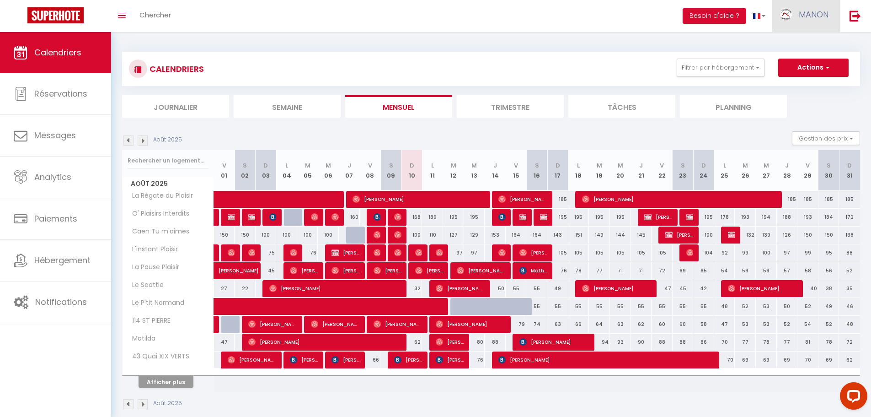
click at [795, 21] on link "MANON" at bounding box center [807, 16] width 68 height 32
click at [799, 41] on link "Paramètres" at bounding box center [804, 46] width 68 height 16
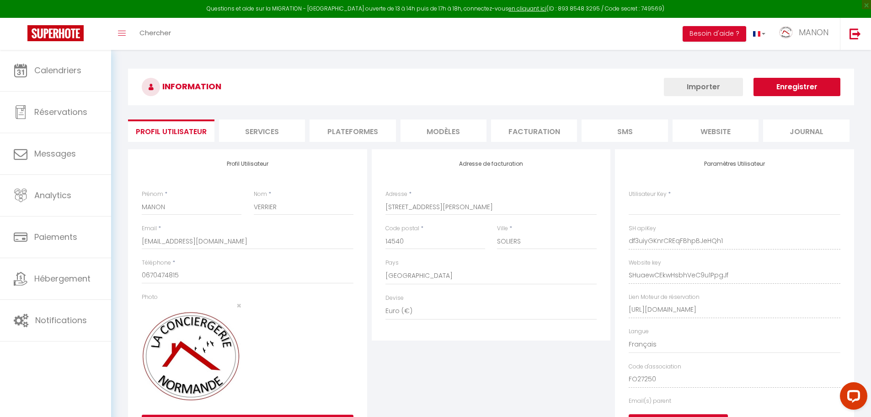
type input "df3uiyGKnrCREqFBhpBJeHQh1"
type input "SHuaewCEkwHsbhVeC9u1PpgJf"
type input "[URL][DOMAIN_NAME]"
select select "fr"
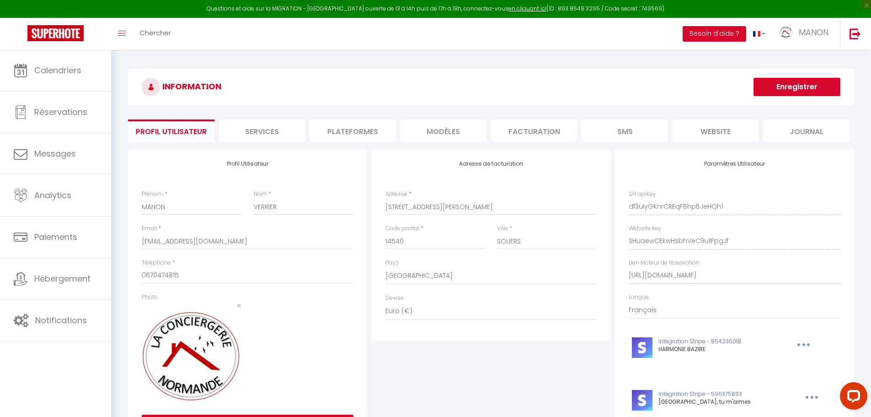
click at [344, 134] on li "Plateformes" at bounding box center [353, 130] width 86 height 22
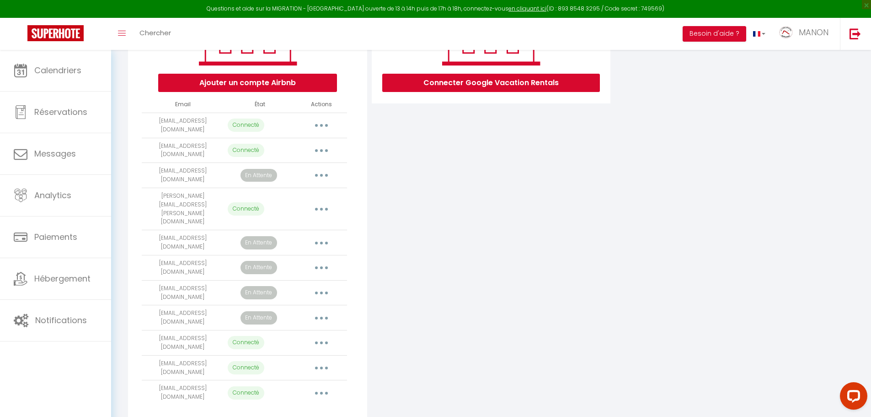
scroll to position [183, 0]
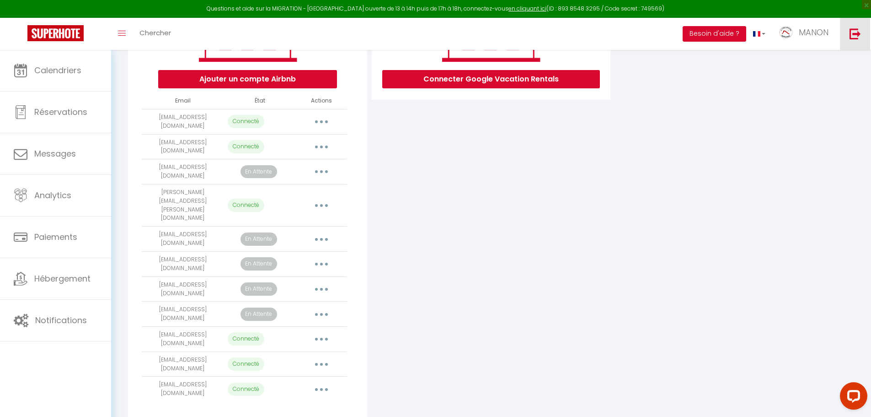
click at [855, 32] on img at bounding box center [855, 33] width 11 height 11
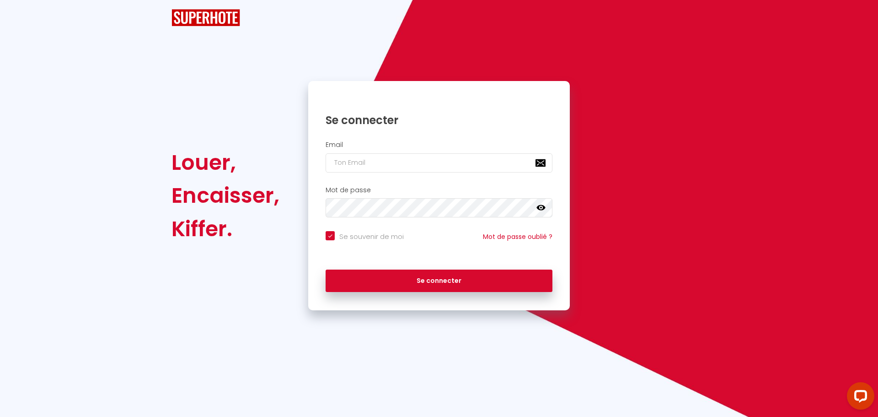
checkbox input "true"
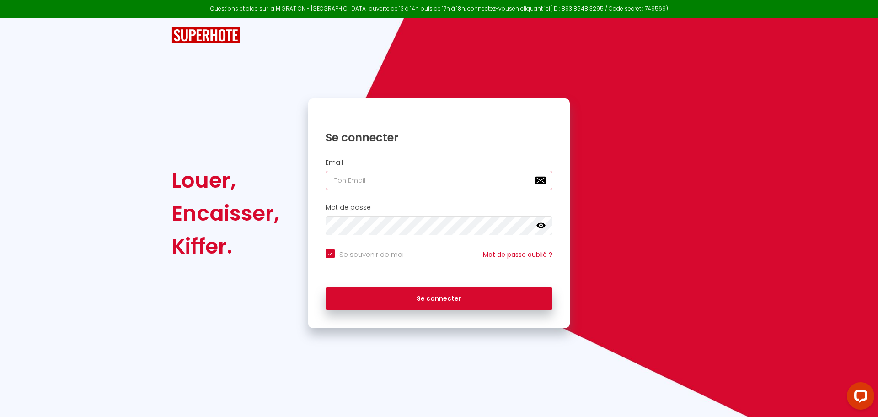
type input "[PERSON_NAME][EMAIL_ADDRESS][DOMAIN_NAME]"
checkbox input "true"
drag, startPoint x: 448, startPoint y: 175, endPoint x: 294, endPoint y: 171, distance: 154.2
click at [295, 171] on div "Louer, Encaisser, [PERSON_NAME]. Se connecter Email [PERSON_NAME][EMAIL_ADDRESS…" at bounding box center [439, 213] width 547 height 230
paste input "[EMAIL_ADDRESS]"
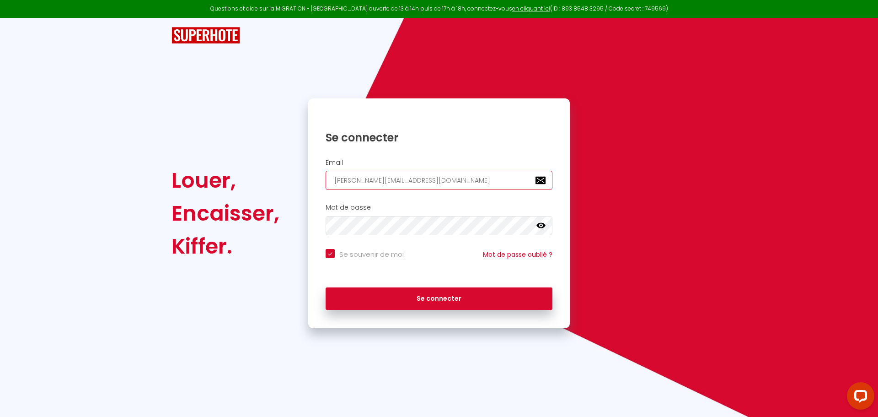
type input "[EMAIL_ADDRESS][DOMAIN_NAME]"
checkbox input "true"
type input "[EMAIL_ADDRESS][DOMAIN_NAME]"
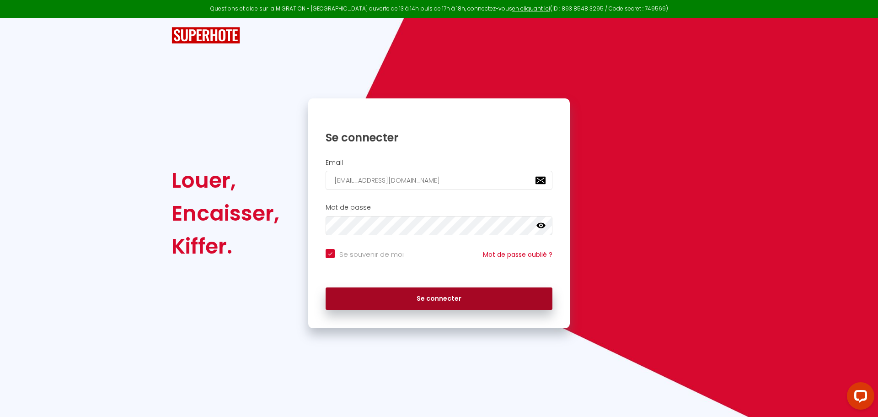
click at [394, 298] on button "Se connecter" at bounding box center [439, 298] width 227 height 23
checkbox input "true"
